Goal: Find contact information: Find contact information

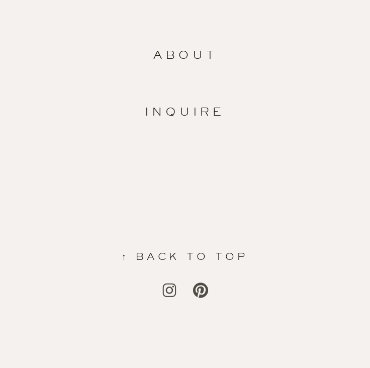
scroll to position [2631, 0]
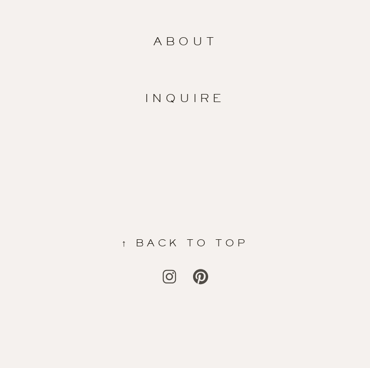
click at [196, 99] on p "inquire" at bounding box center [185, 99] width 88 height 12
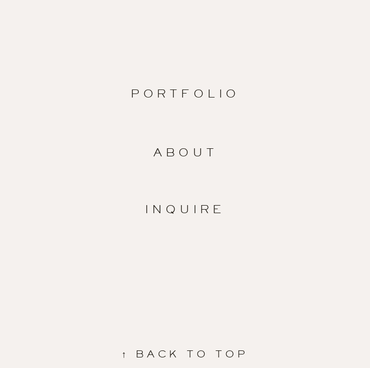
scroll to position [2021, 0]
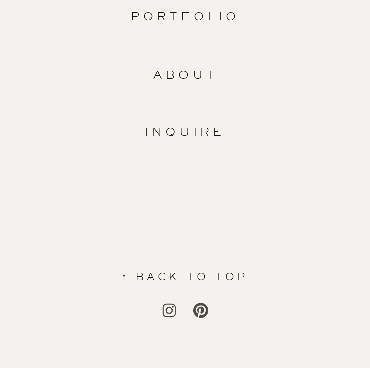
click at [184, 80] on p "about" at bounding box center [186, 76] width 66 height 12
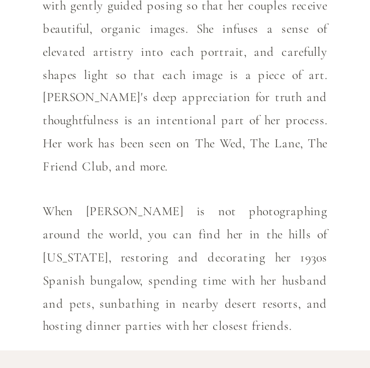
scroll to position [690, 0]
